Goal: Find specific page/section: Find specific page/section

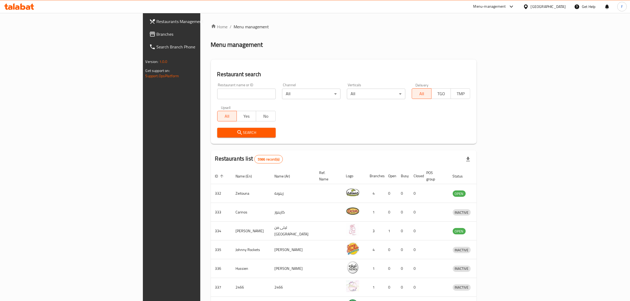
click at [519, 1] on div "Menu-management" at bounding box center [494, 6] width 50 height 13
click at [515, 7] on div at bounding box center [510, 6] width 9 height 6
click at [477, 105] on div "Store Management" at bounding box center [478, 105] width 31 height 6
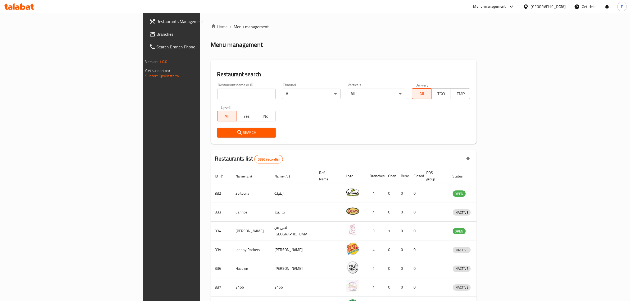
click at [506, 8] on div "Menu-management" at bounding box center [490, 6] width 33 height 6
click at [506, 6] on div "Menu-management" at bounding box center [490, 6] width 33 height 6
click at [506, 3] on div "Menu-management" at bounding box center [490, 6] width 33 height 6
click at [470, 106] on div "Picker Performance" at bounding box center [479, 108] width 32 height 6
